Goal: Task Accomplishment & Management: Use online tool/utility

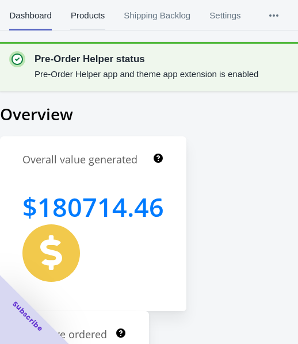
click at [77, 13] on span "Products" at bounding box center [87, 16] width 35 height 30
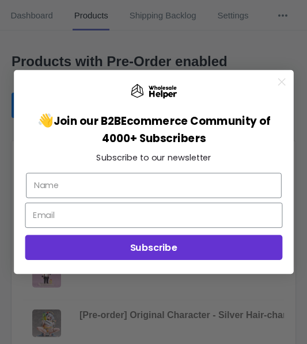
click at [281, 83] on icon "Close dialog" at bounding box center [281, 82] width 6 height 6
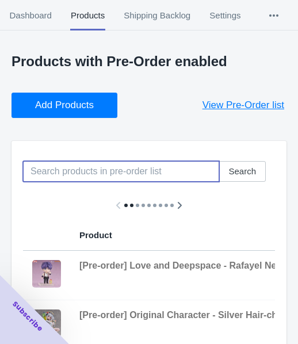
click at [130, 168] on input at bounding box center [121, 171] width 196 height 21
paste input "[Pre-order] Zenless Zone Zero - Happy Shake Knightboo Spring Toy Mini Figure AP…"
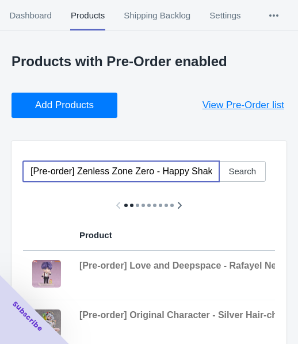
scroll to position [0, 162]
type input "[Pre-order] Zenless Zone Zero - Happy Shake Knightboo Spring Toy Mini Figure AP…"
click at [91, 109] on span "Add Products" at bounding box center [64, 106] width 59 height 12
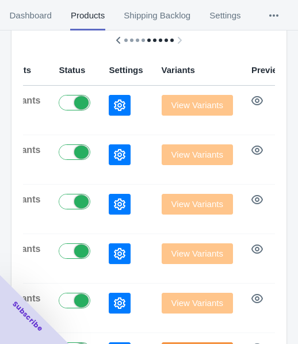
scroll to position [71, 0]
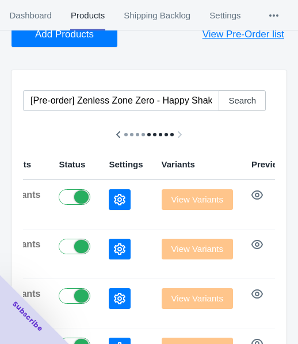
click at [109, 192] on button "button" at bounding box center [120, 199] width 22 height 21
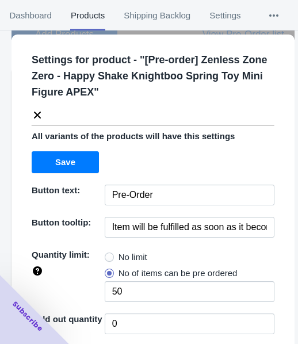
click at [109, 253] on span at bounding box center [109, 257] width 9 height 9
click at [108, 254] on input "No limit" at bounding box center [108, 254] width 1 height 1
radio input "true"
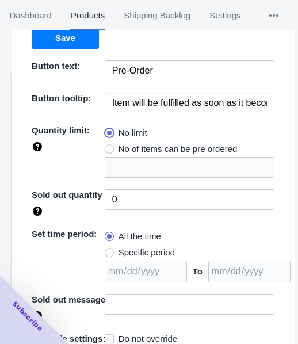
scroll to position [167, 0]
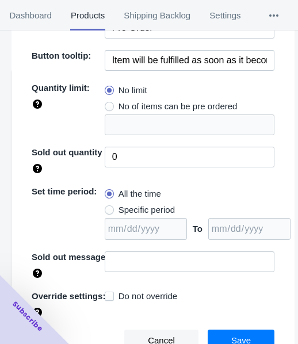
click at [135, 210] on span "Specific period" at bounding box center [147, 210] width 56 height 12
click at [108, 208] on input "Specific period" at bounding box center [108, 207] width 1 height 1
radio input "true"
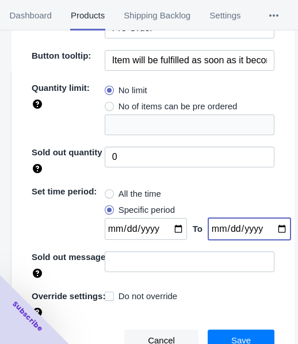
click at [267, 229] on input "date" at bounding box center [249, 229] width 82 height 22
type input "[DATE]"
click at [173, 228] on input "date" at bounding box center [146, 229] width 82 height 22
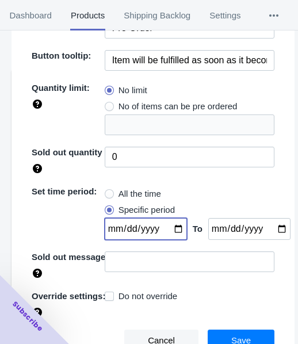
type input "[DATE]"
click at [236, 336] on span "Save" at bounding box center [241, 340] width 20 height 9
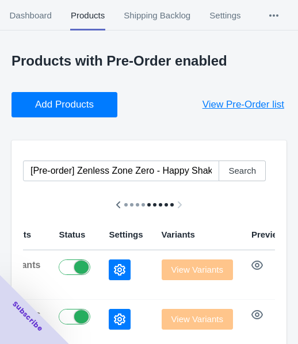
scroll to position [0, 0]
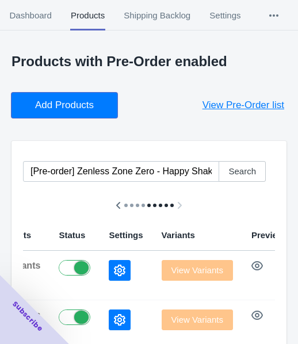
click at [89, 108] on span "Add Products" at bounding box center [64, 106] width 59 height 12
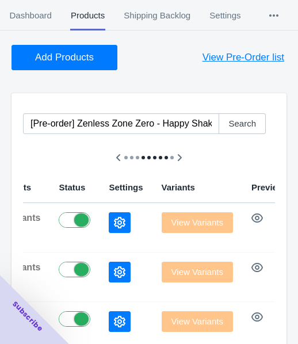
scroll to position [115, 0]
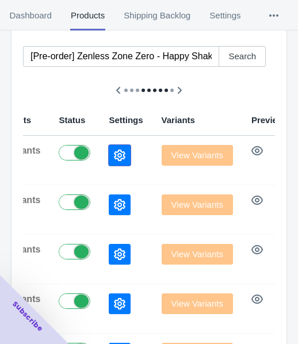
click at [109, 147] on button "button" at bounding box center [120, 155] width 22 height 21
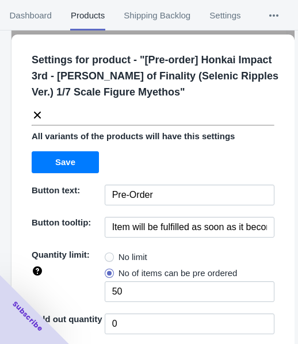
click at [116, 249] on label "No limit" at bounding box center [126, 257] width 43 height 16
click at [108, 254] on input "No limit" at bounding box center [108, 254] width 1 height 1
radio input "true"
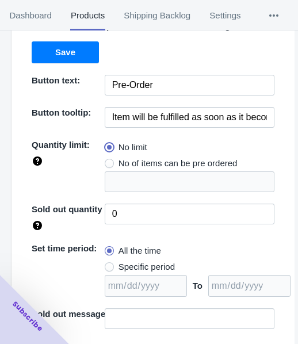
scroll to position [167, 0]
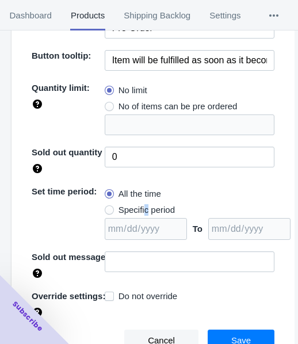
drag, startPoint x: 143, startPoint y: 207, endPoint x: 179, endPoint y: 209, distance: 36.3
click at [142, 208] on span "Specific period" at bounding box center [147, 210] width 56 height 12
click at [155, 212] on span "Specific period" at bounding box center [147, 210] width 56 height 12
click at [108, 208] on input "Specific period" at bounding box center [108, 207] width 1 height 1
radio input "true"
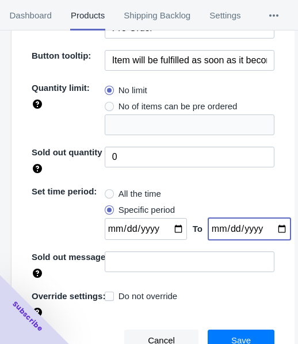
click at [265, 227] on input "date" at bounding box center [249, 229] width 82 height 22
type input "[DATE]"
click at [169, 230] on input "date" at bounding box center [146, 229] width 82 height 22
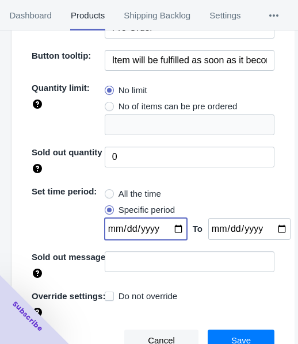
type input "[DATE]"
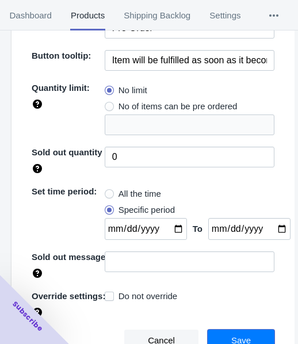
click at [231, 340] on span "Save" at bounding box center [241, 340] width 20 height 9
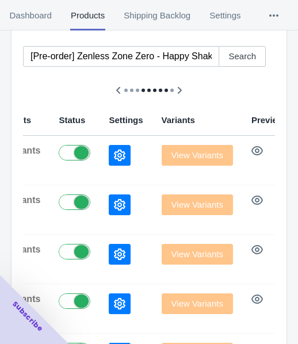
click at [114, 156] on icon "button" at bounding box center [120, 156] width 12 height 12
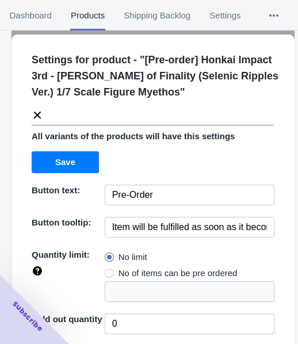
drag, startPoint x: 39, startPoint y: 113, endPoint x: 48, endPoint y: 115, distance: 9.5
click at [39, 112] on icon at bounding box center [37, 115] width 7 height 7
